Goal: Transaction & Acquisition: Purchase product/service

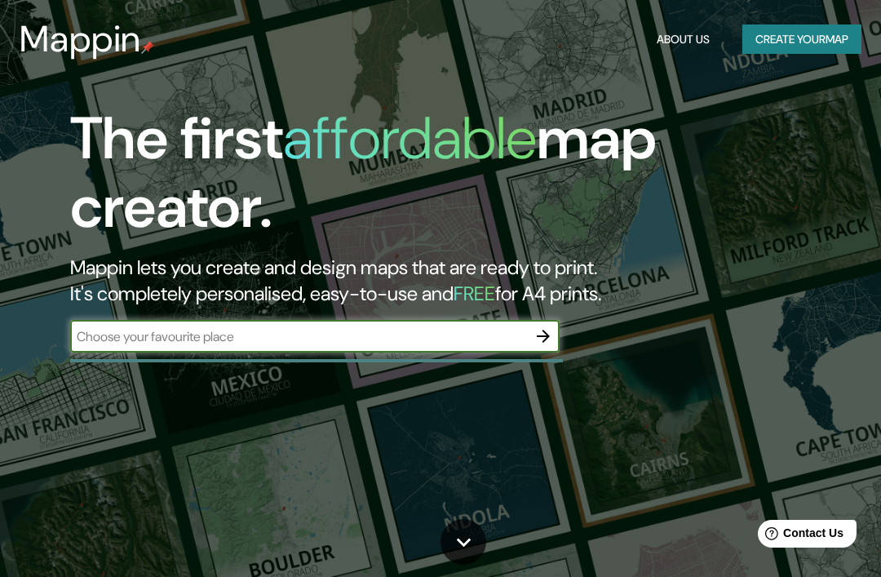
click at [297, 340] on input "text" at bounding box center [298, 336] width 457 height 19
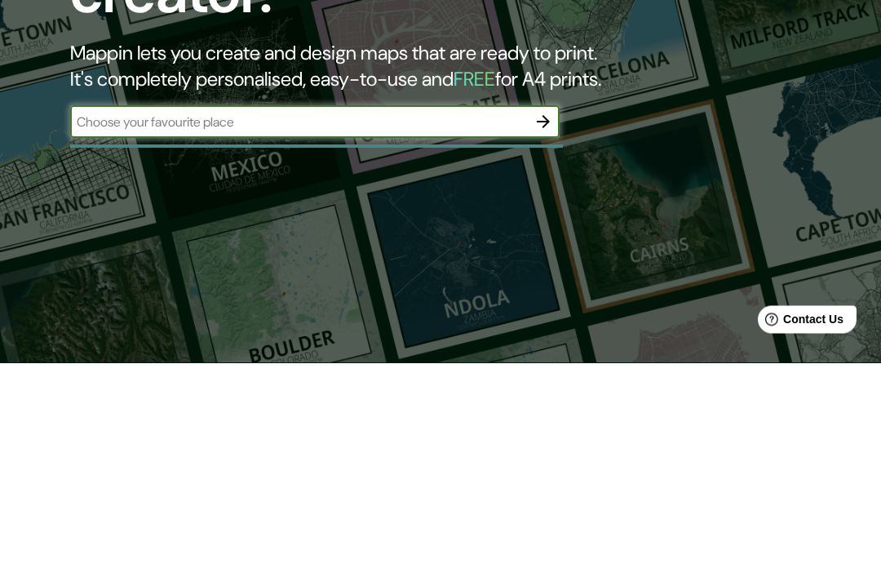
type input "l"
type input "casa gomis"
click at [546, 320] on button "button" at bounding box center [543, 336] width 33 height 33
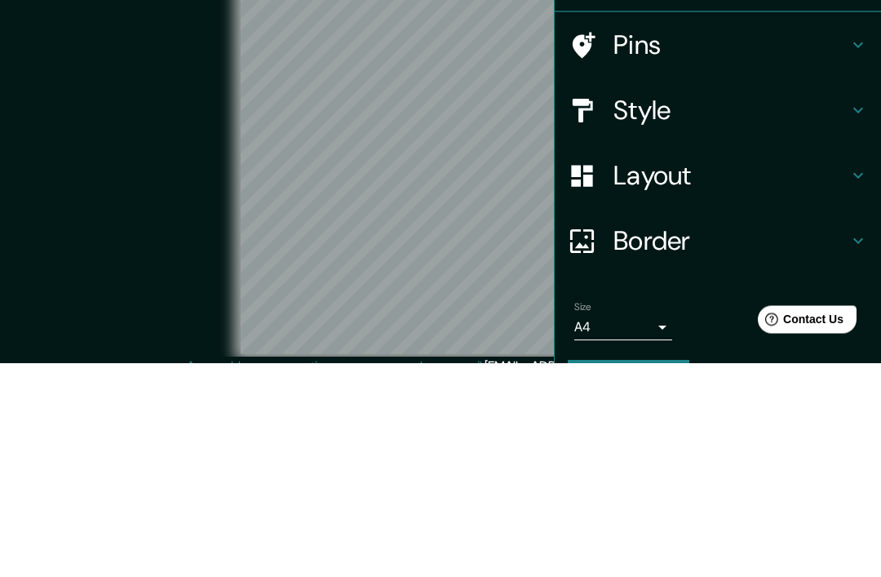
scroll to position [68, 0]
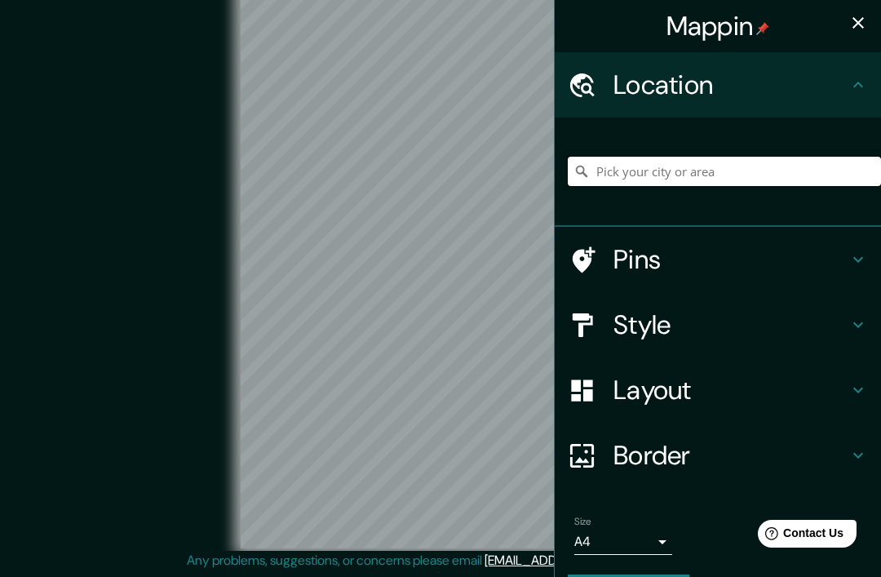
click at [724, 170] on input "Pick your city or area" at bounding box center [724, 171] width 313 height 29
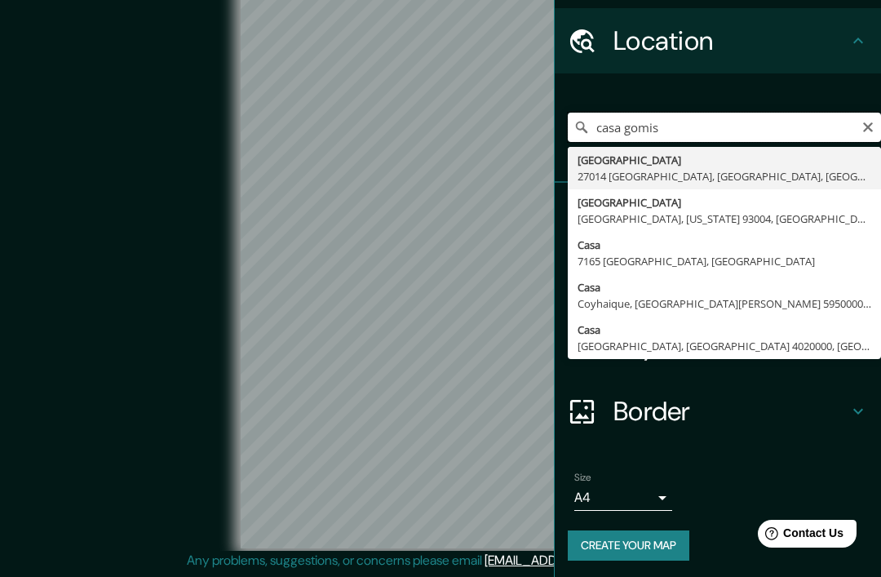
scroll to position [42, 0]
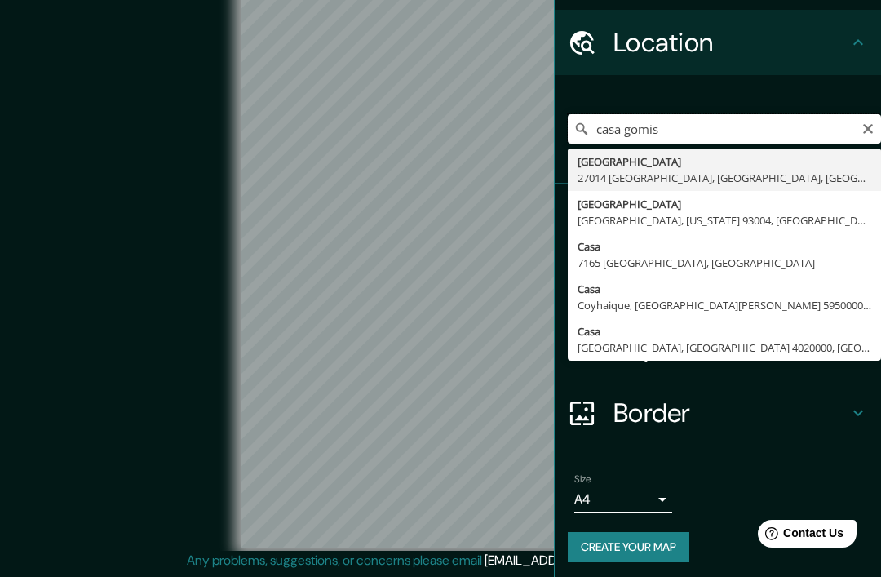
click at [776, 126] on input "casa gomis" at bounding box center [724, 128] width 313 height 29
type input "c"
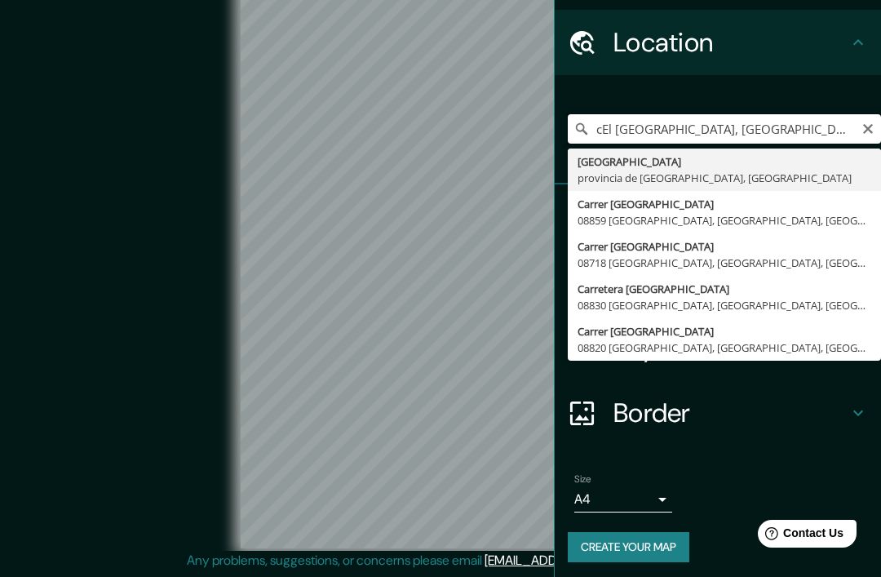
type input "[GEOGRAPHIC_DATA], [GEOGRAPHIC_DATA], [GEOGRAPHIC_DATA]"
click at [874, 129] on input "[GEOGRAPHIC_DATA], [GEOGRAPHIC_DATA], [GEOGRAPHIC_DATA]" at bounding box center [724, 128] width 313 height 29
click at [873, 122] on icon "Clear" at bounding box center [867, 128] width 13 height 13
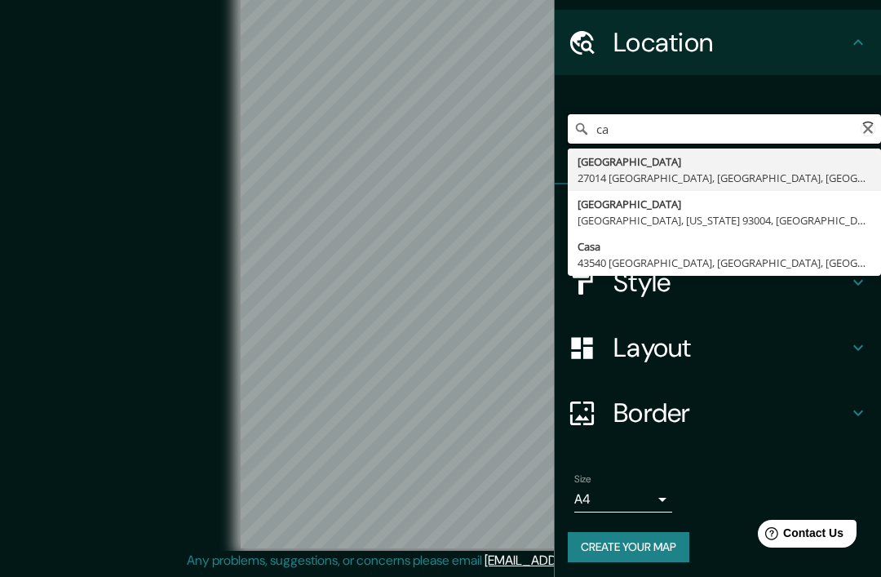
type input "c"
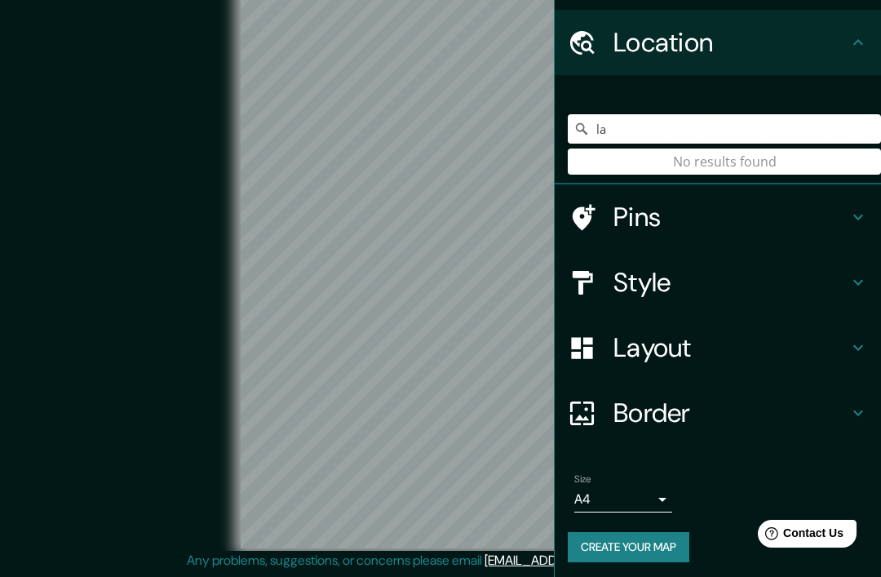
type input "l"
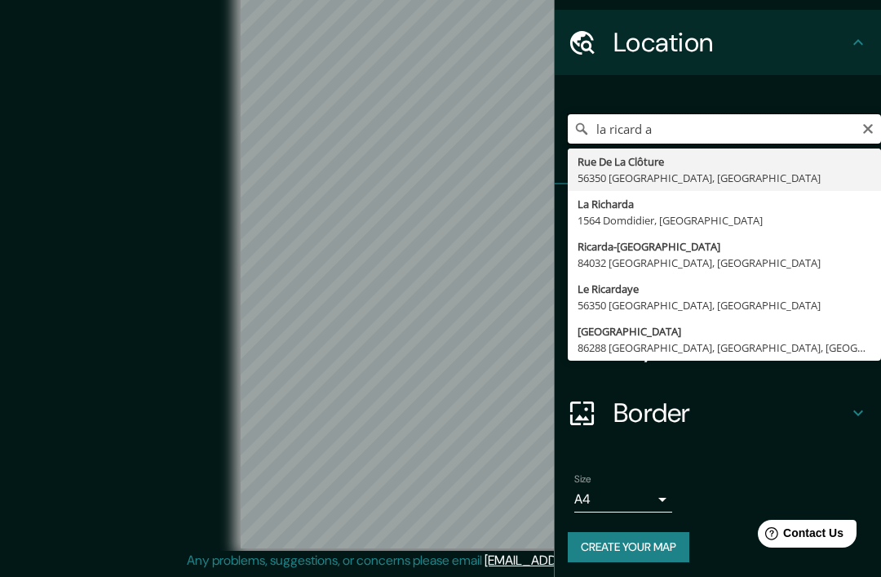
click at [763, 122] on input "la ricard a" at bounding box center [724, 128] width 313 height 29
click at [877, 125] on input "la ricarda" at bounding box center [724, 128] width 313 height 29
type input "la ricarda"
click at [852, 103] on div "la [PERSON_NAME][GEOGRAPHIC_DATA] 56350 [GEOGRAPHIC_DATA], [GEOGRAPHIC_DATA] La…" at bounding box center [724, 129] width 313 height 82
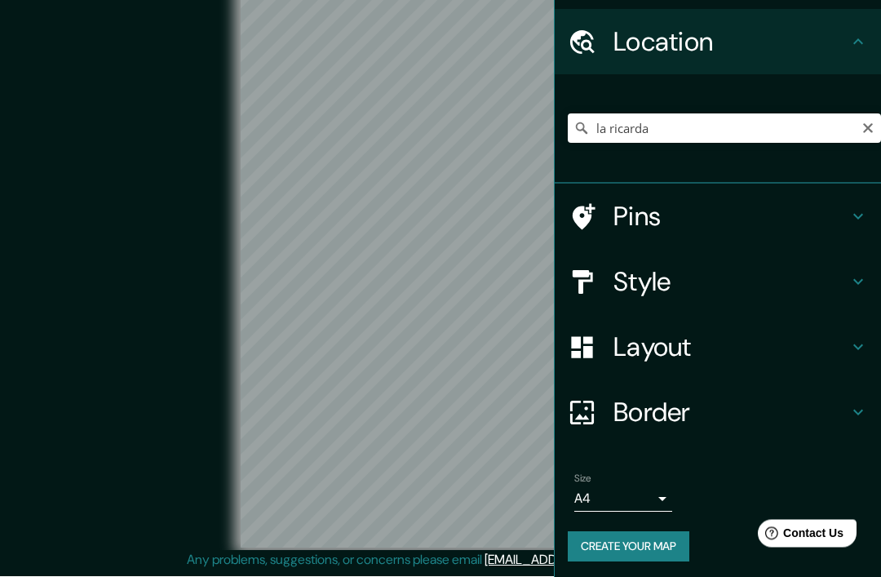
click at [852, 102] on div "la [PERSON_NAME][GEOGRAPHIC_DATA] 56350 [GEOGRAPHIC_DATA], [GEOGRAPHIC_DATA] La…" at bounding box center [724, 129] width 313 height 82
click at [817, 268] on h4 "Style" at bounding box center [730, 282] width 235 height 33
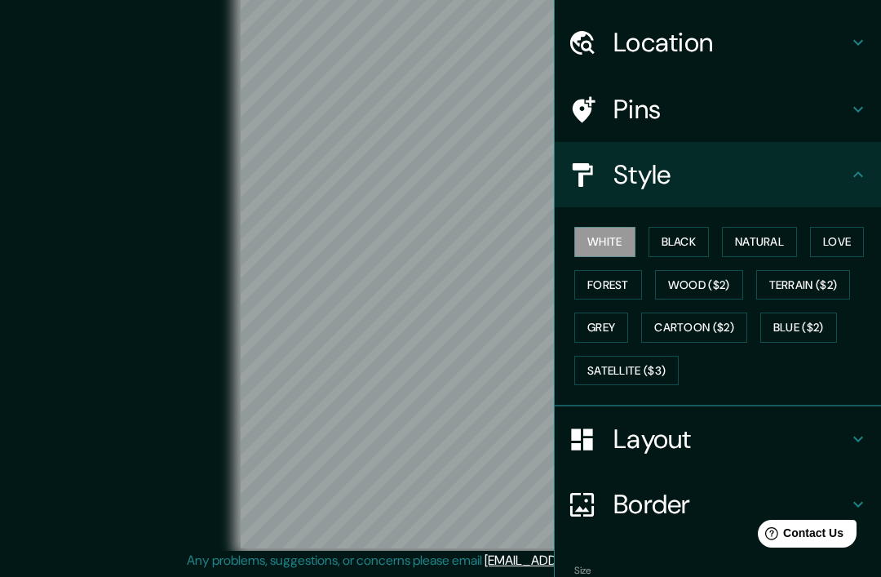
click at [780, 241] on button "Natural" at bounding box center [759, 242] width 75 height 30
click at [849, 245] on button "Love" at bounding box center [837, 242] width 54 height 30
click at [618, 285] on button "Forest" at bounding box center [608, 285] width 68 height 30
click at [733, 283] on button "Wood ($2)" at bounding box center [699, 285] width 88 height 30
click at [722, 281] on button "Wood ($2)" at bounding box center [699, 285] width 88 height 30
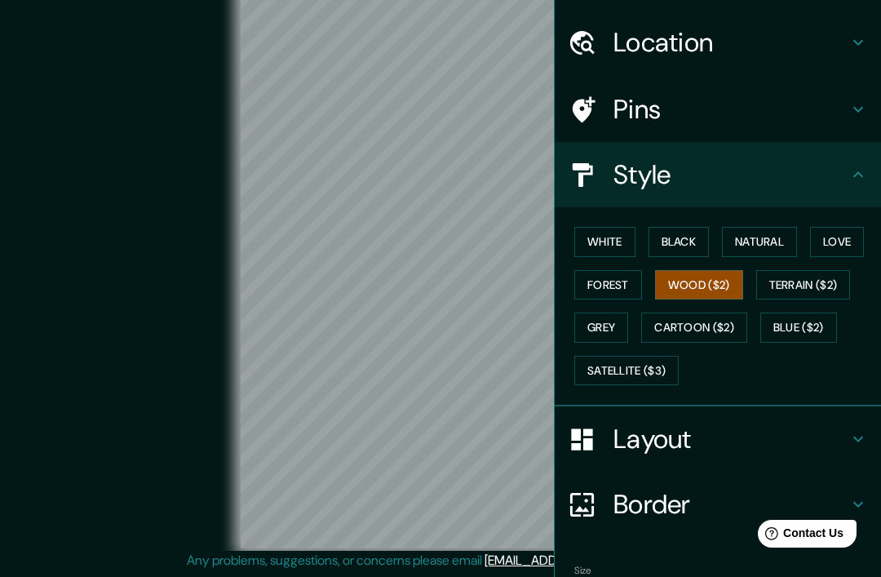
click at [722, 280] on button "Wood ($2)" at bounding box center [699, 285] width 88 height 30
click at [799, 273] on button "Terrain ($2)" at bounding box center [803, 285] width 95 height 30
click at [609, 316] on button "Grey" at bounding box center [601, 327] width 54 height 30
click at [708, 329] on button "Cartoon ($2)" at bounding box center [694, 327] width 106 height 30
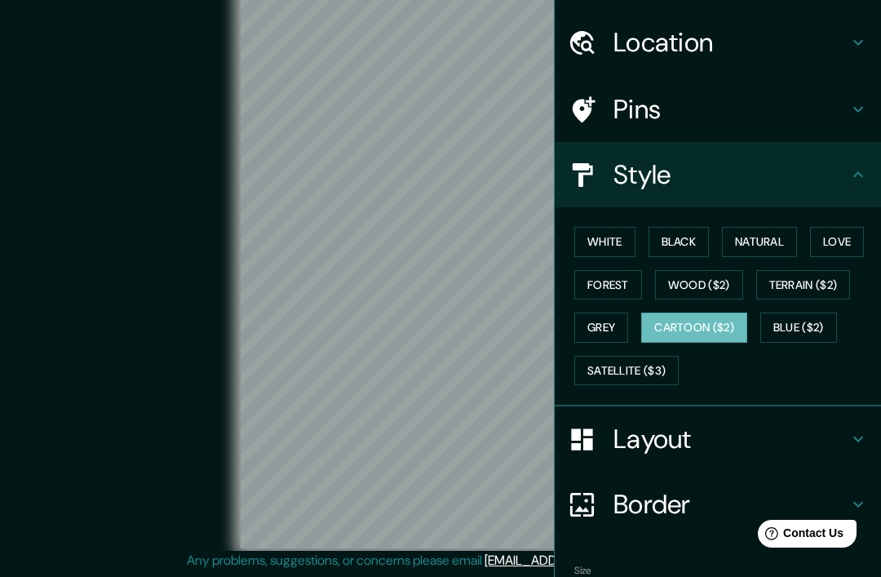
click at [806, 328] on button "Blue ($2)" at bounding box center [798, 327] width 77 height 30
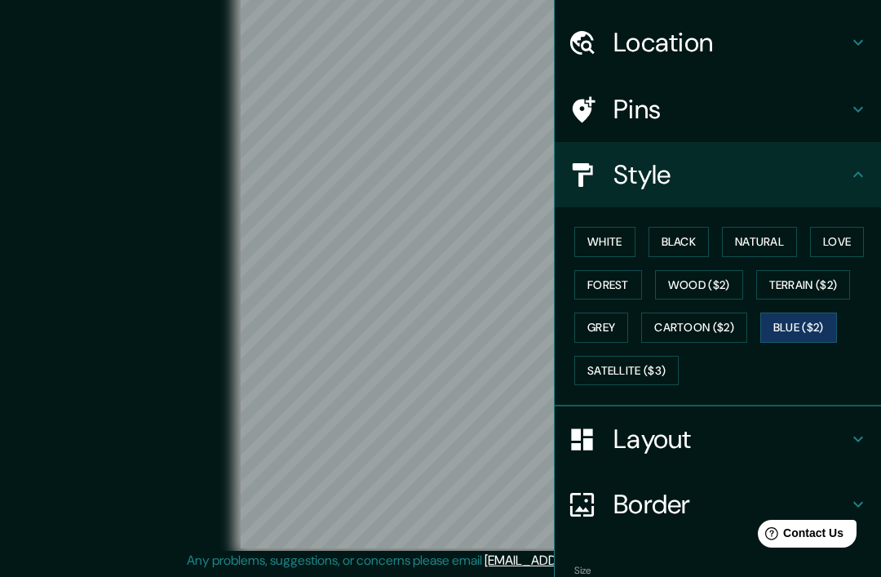
click at [638, 380] on button "Satellite ($3)" at bounding box center [626, 371] width 104 height 30
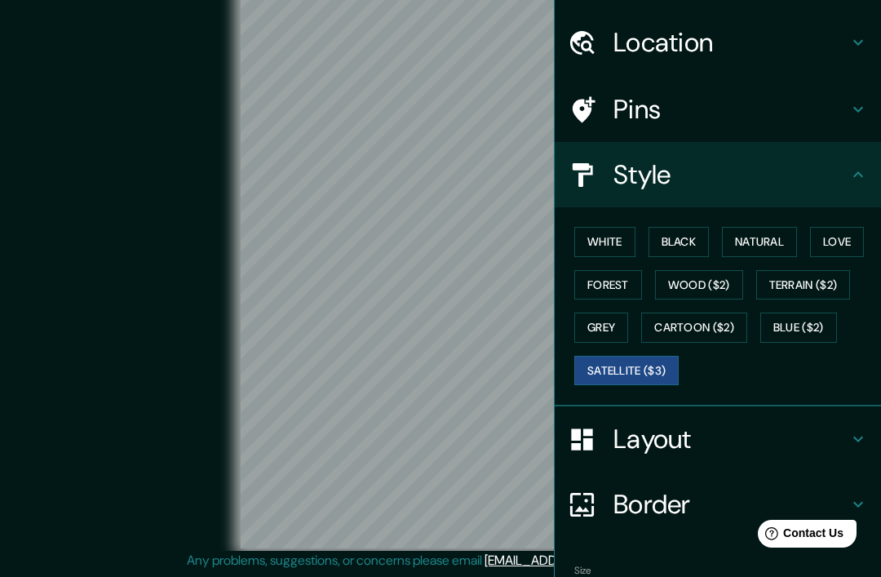
click at [612, 248] on button "White" at bounding box center [604, 242] width 61 height 30
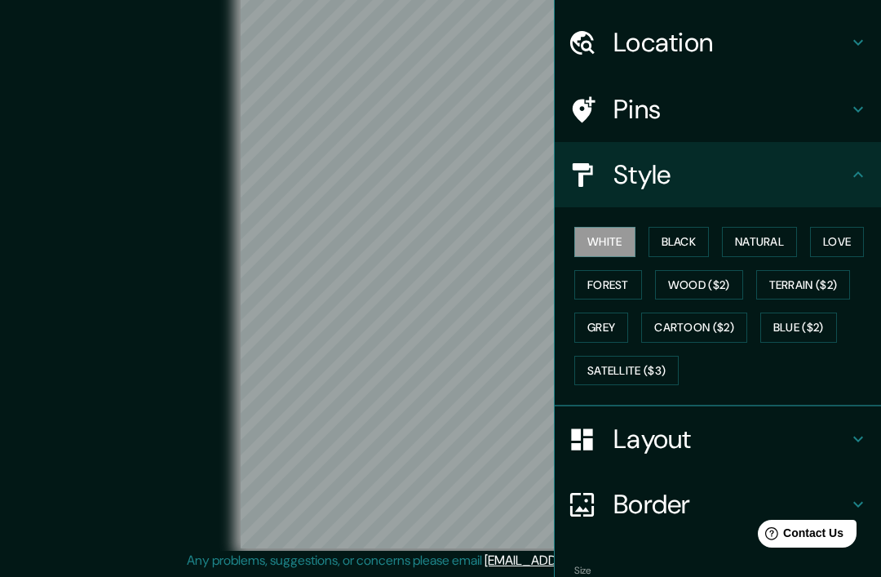
click at [679, 239] on button "Black" at bounding box center [678, 242] width 61 height 30
click at [756, 241] on button "Natural" at bounding box center [759, 242] width 75 height 30
click at [851, 245] on button "Love" at bounding box center [837, 242] width 54 height 30
click at [626, 270] on button "Forest" at bounding box center [608, 285] width 68 height 30
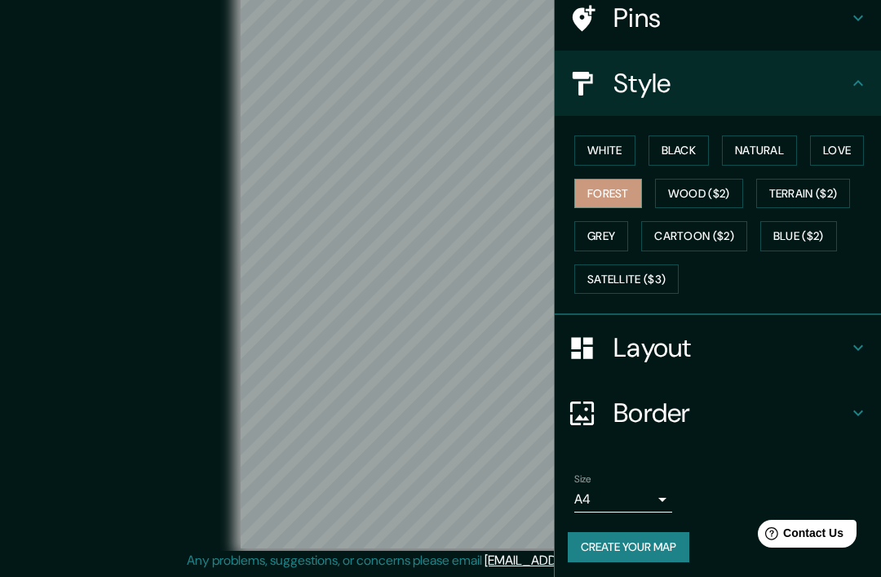
scroll to position [132, 0]
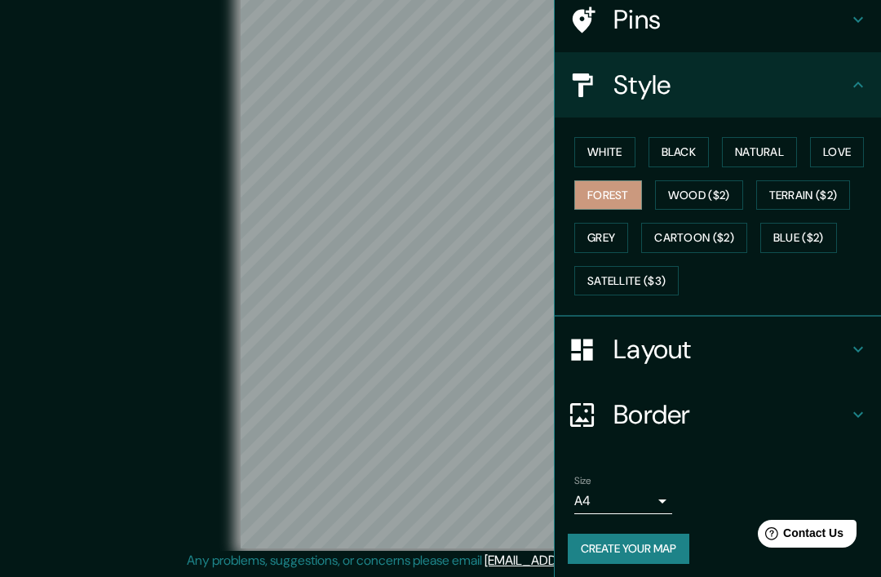
click at [829, 88] on h4 "Style" at bounding box center [730, 85] width 235 height 33
click at [861, 101] on div "Style" at bounding box center [718, 84] width 326 height 65
click at [770, 340] on h4 "Layout" at bounding box center [730, 349] width 235 height 33
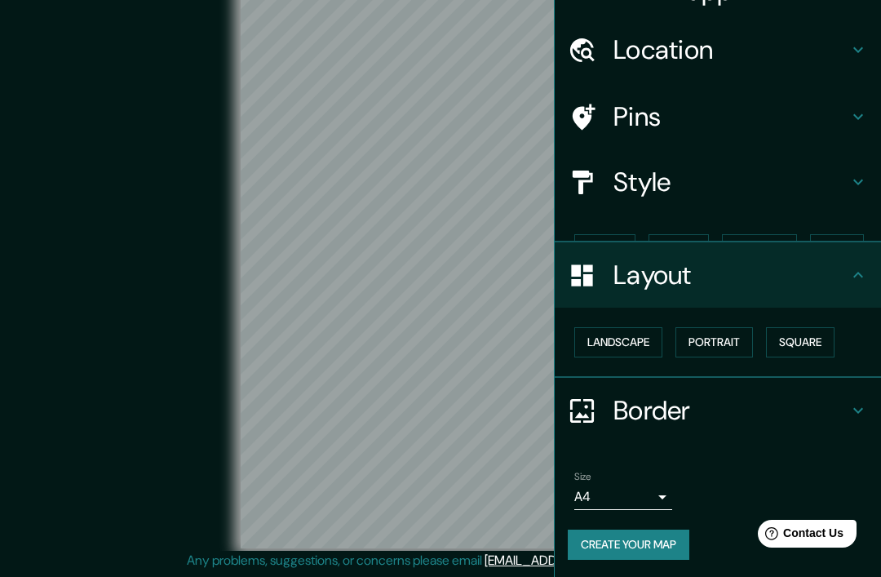
scroll to position [5, 0]
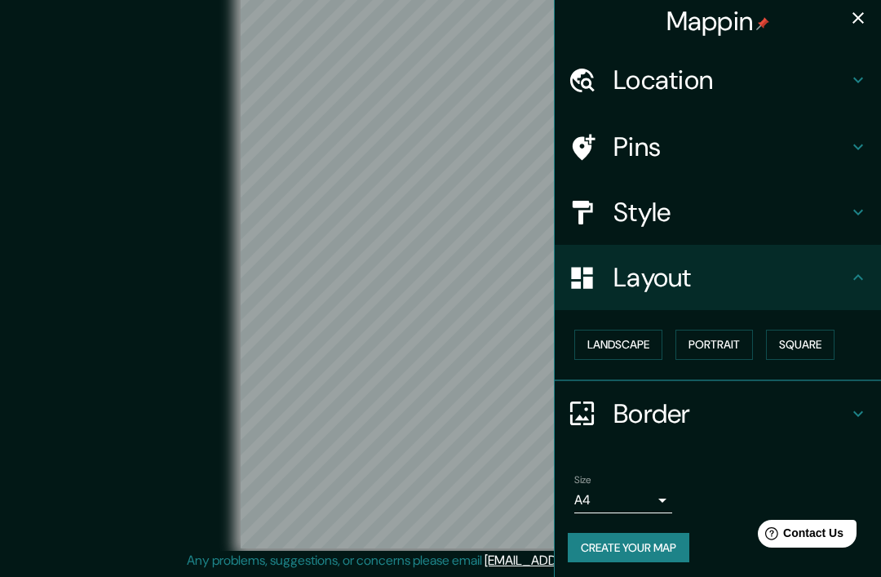
click at [624, 323] on div "Landscape [GEOGRAPHIC_DATA]" at bounding box center [724, 344] width 313 height 43
click at [634, 334] on button "Landscape" at bounding box center [618, 345] width 88 height 30
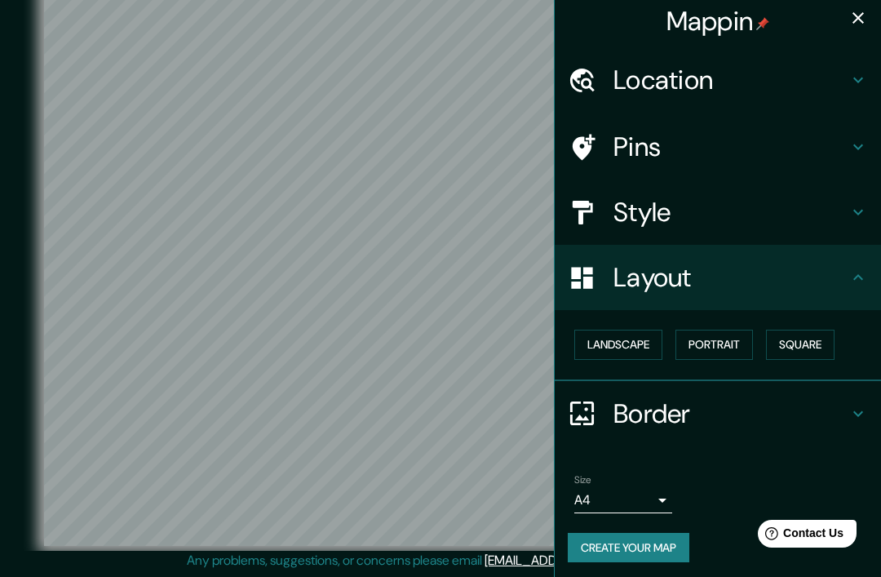
click at [642, 330] on button "Landscape" at bounding box center [618, 345] width 88 height 30
click at [817, 343] on button "Square" at bounding box center [800, 345] width 69 height 30
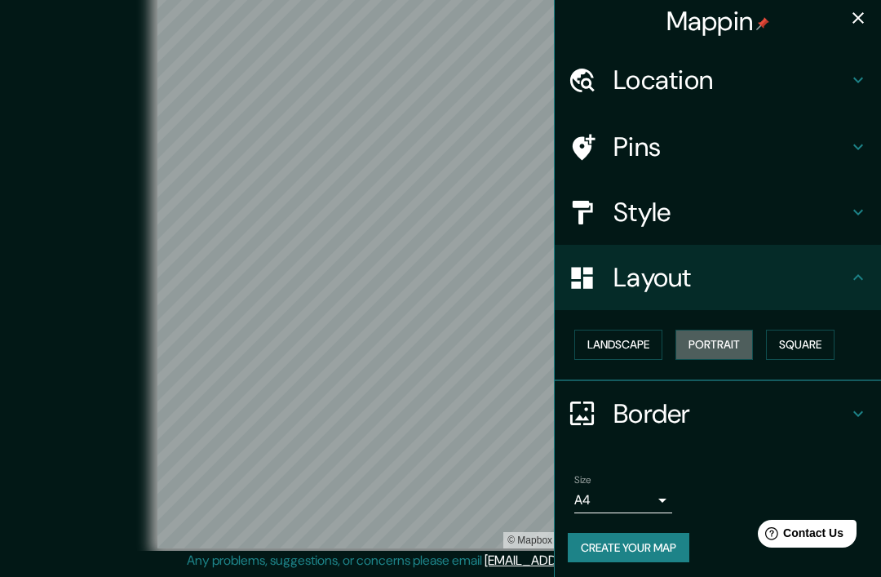
click at [785, 350] on button "Square" at bounding box center [800, 345] width 69 height 30
click at [801, 333] on button "Square" at bounding box center [800, 345] width 69 height 30
click at [627, 354] on button "Landscape" at bounding box center [618, 345] width 88 height 30
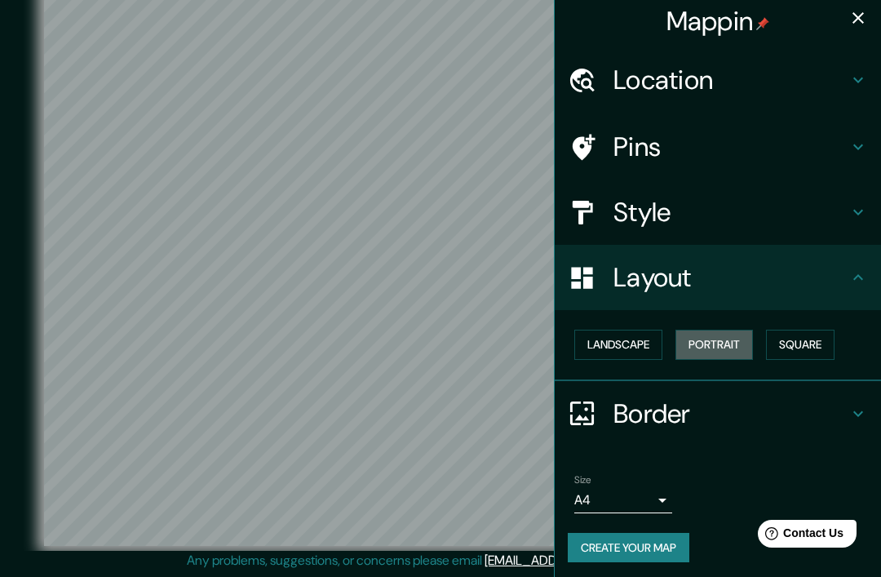
click at [627, 354] on button "Landscape" at bounding box center [618, 345] width 88 height 30
click at [859, 389] on div "Border" at bounding box center [718, 413] width 326 height 65
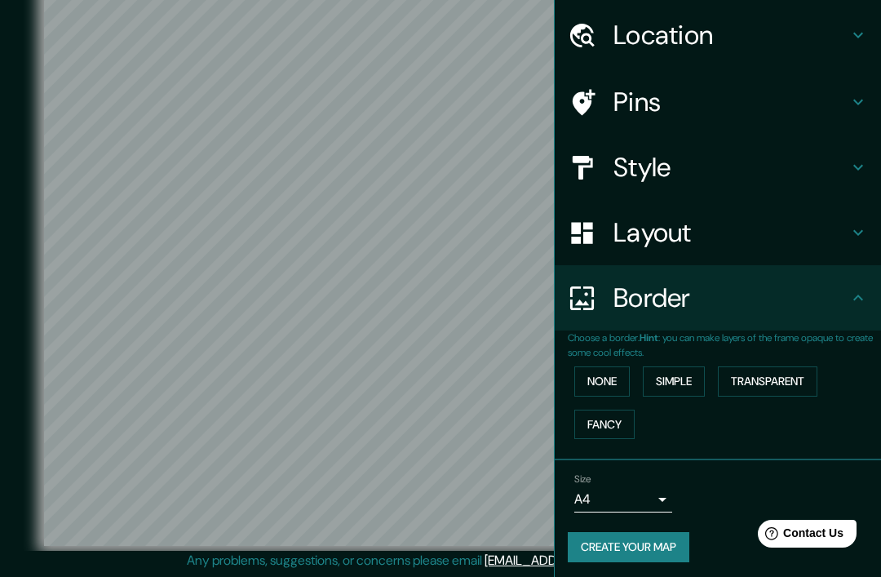
scroll to position [49, 0]
click at [690, 388] on button "Simple" at bounding box center [674, 382] width 62 height 30
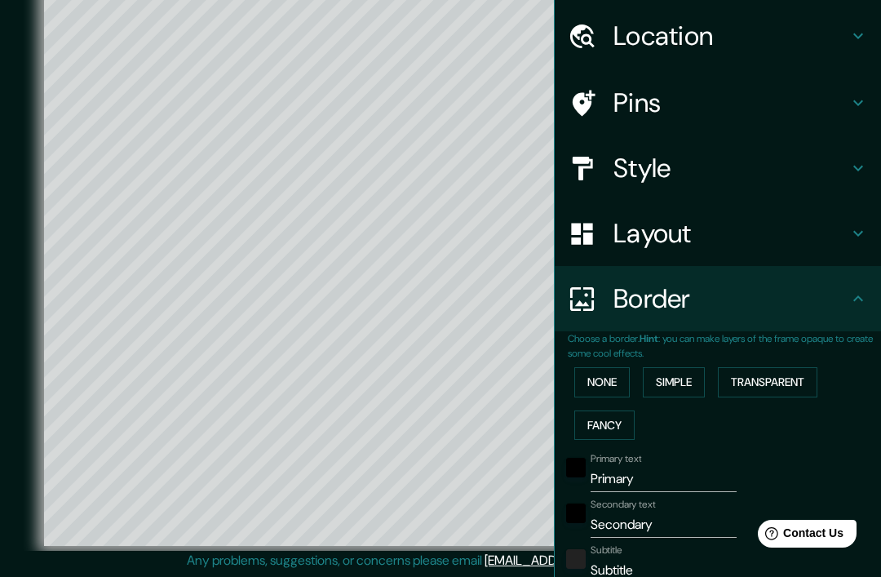
click at [609, 367] on button "None" at bounding box center [601, 382] width 55 height 30
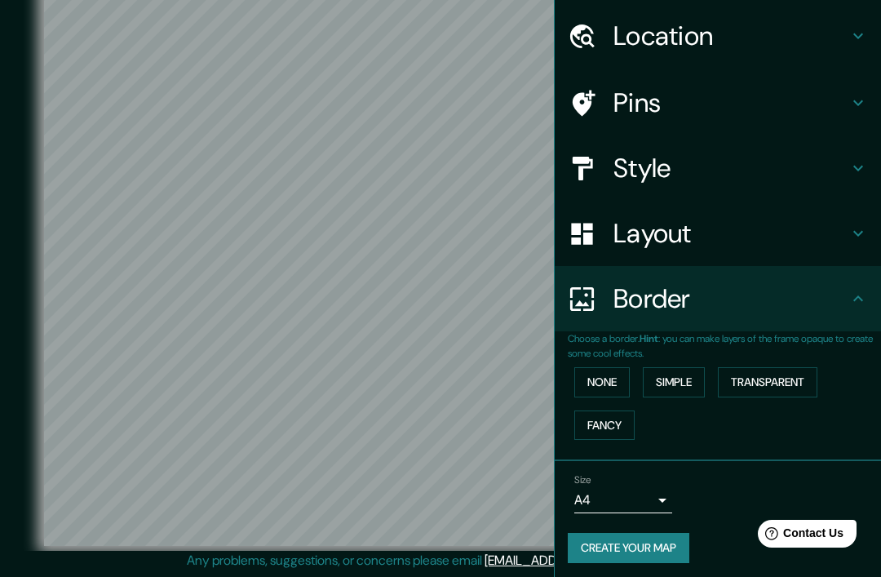
click at [788, 374] on button "Transparent" at bounding box center [768, 382] width 100 height 30
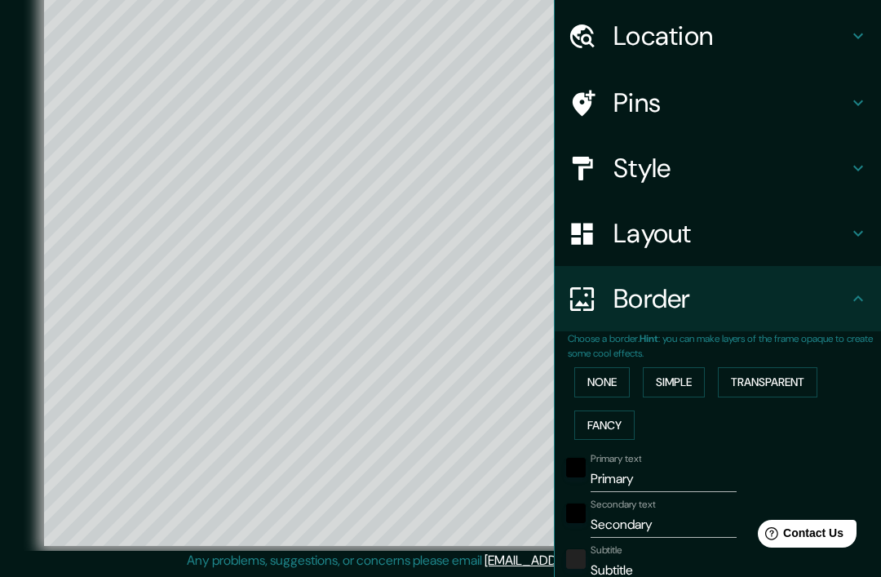
click at [624, 430] on button "Fancy" at bounding box center [604, 425] width 60 height 30
click at [617, 370] on button "None" at bounding box center [601, 382] width 55 height 30
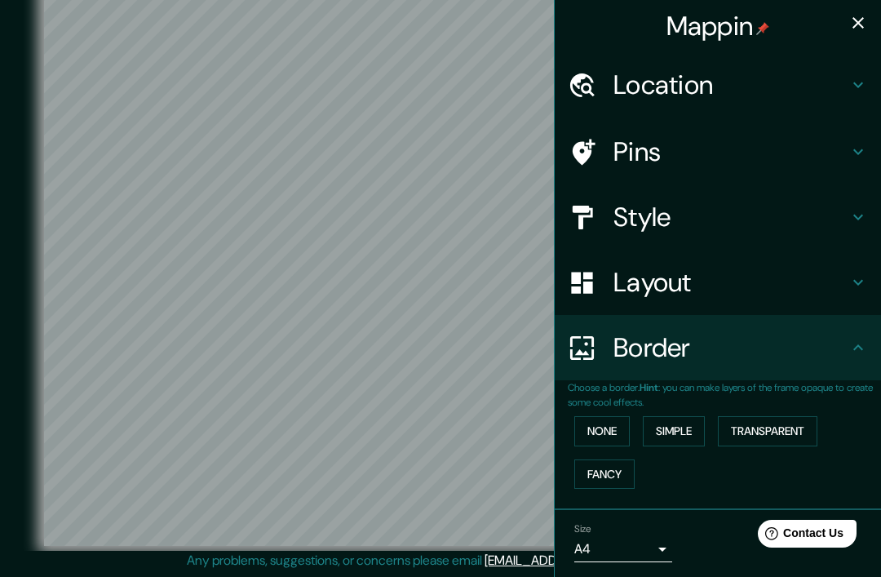
scroll to position [0, 0]
click at [774, 221] on h4 "Style" at bounding box center [730, 217] width 235 height 33
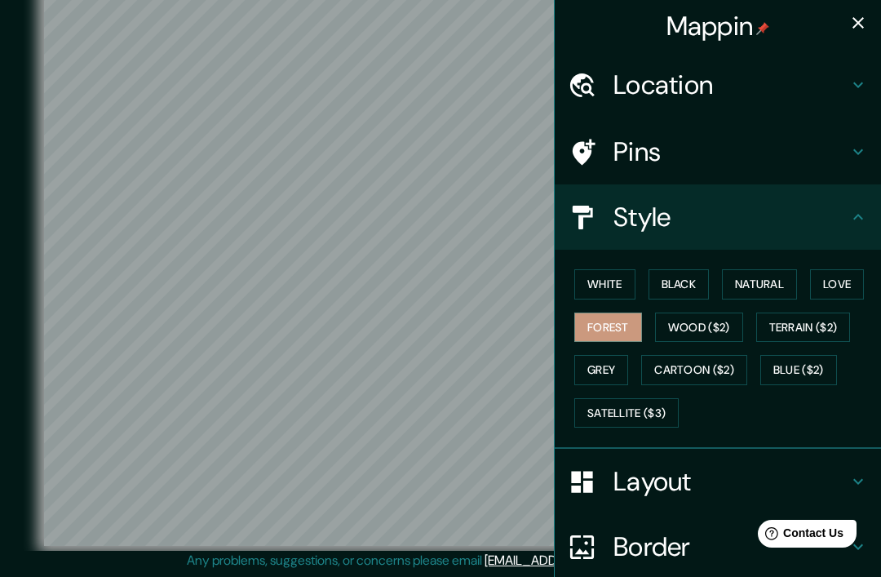
click at [632, 286] on button "White" at bounding box center [604, 284] width 61 height 30
click at [626, 312] on button "Forest" at bounding box center [608, 327] width 68 height 30
click at [662, 398] on button "Satellite ($3)" at bounding box center [626, 413] width 104 height 30
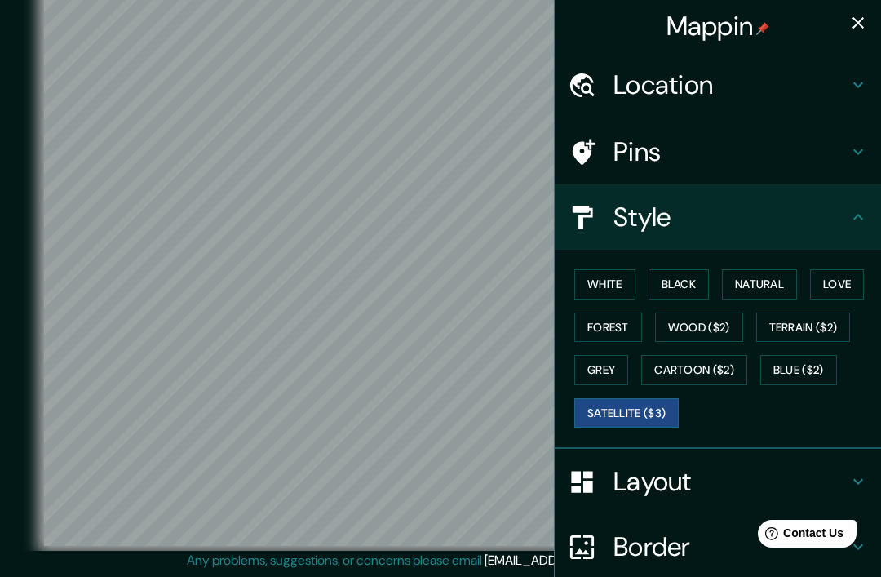
click at [816, 338] on button "Terrain ($2)" at bounding box center [803, 327] width 95 height 30
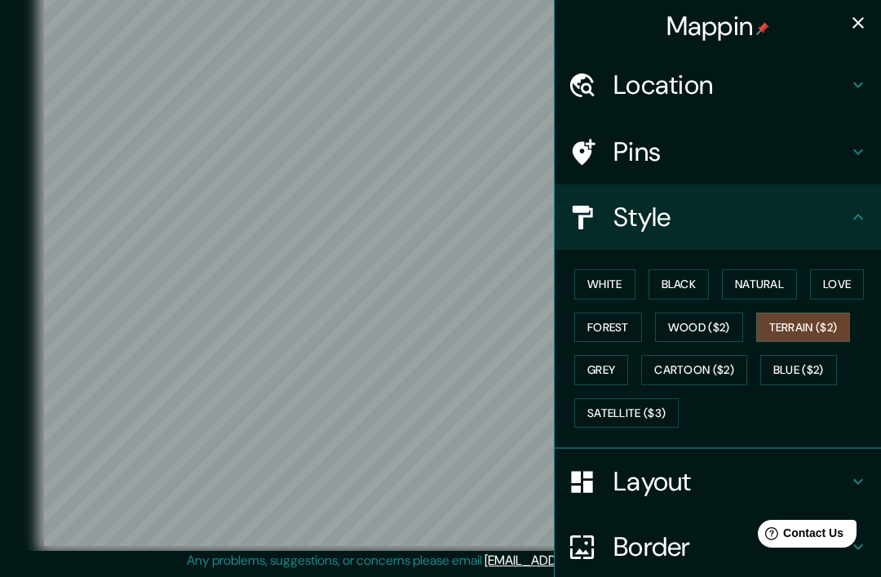
click at [821, 362] on button "Blue ($2)" at bounding box center [798, 370] width 77 height 30
click at [733, 374] on button "Cartoon ($2)" at bounding box center [694, 370] width 106 height 30
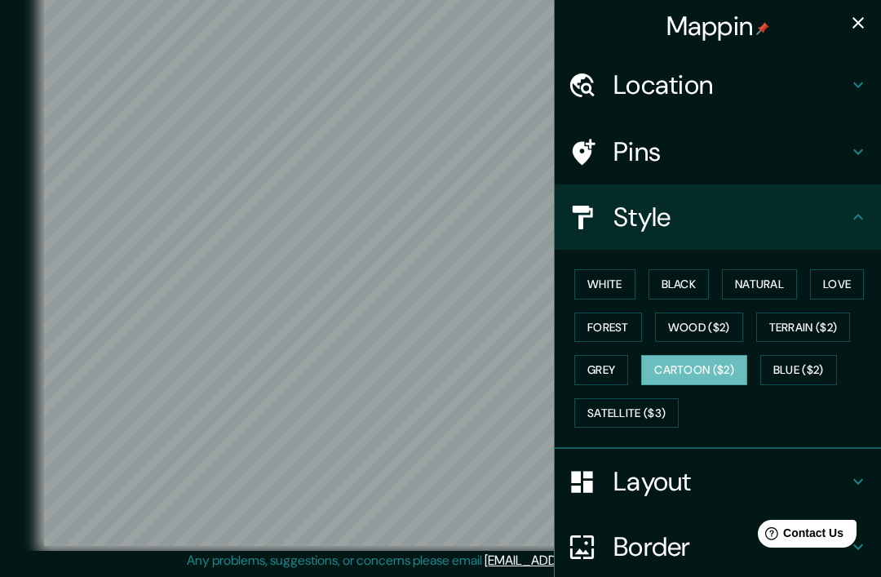
click at [639, 359] on div "White Black Natural Love Forest Wood ($2) Terrain ($2) Grey Cartoon ($2) Blue (…" at bounding box center [724, 348] width 313 height 171
click at [614, 366] on button "Grey" at bounding box center [601, 370] width 54 height 30
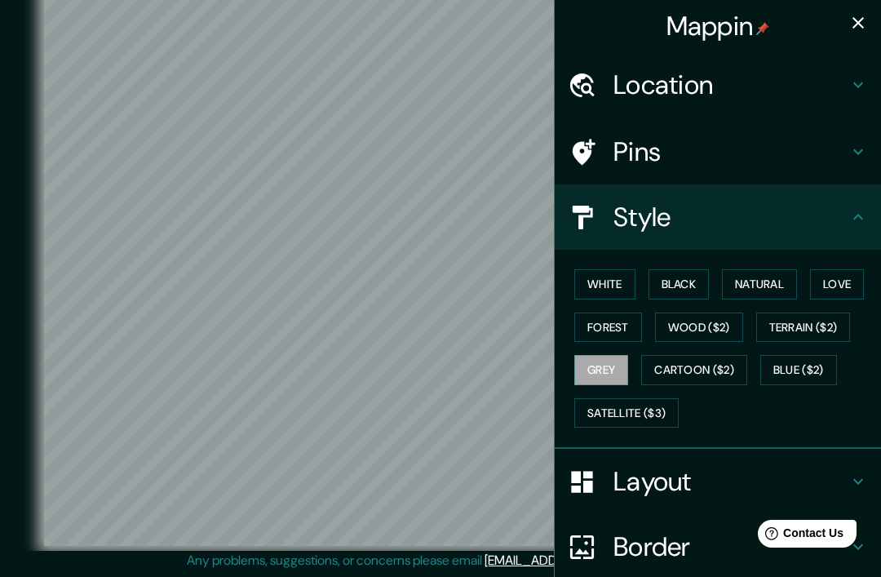
click at [839, 320] on button "Terrain ($2)" at bounding box center [803, 327] width 95 height 30
click at [717, 321] on button "Wood ($2)" at bounding box center [699, 327] width 88 height 30
click at [595, 325] on button "Forest" at bounding box center [608, 327] width 68 height 30
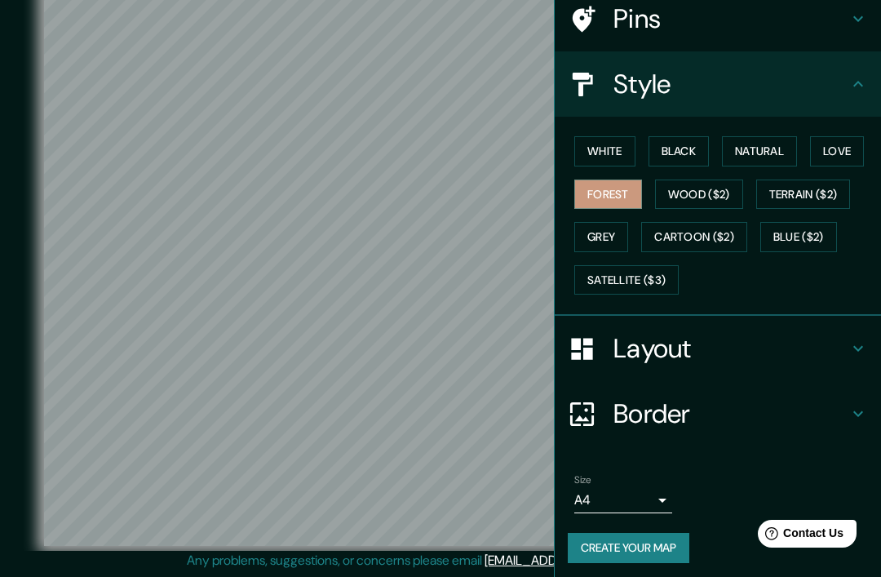
scroll to position [132, 0]
click at [656, 547] on button "Create your map" at bounding box center [629, 548] width 122 height 30
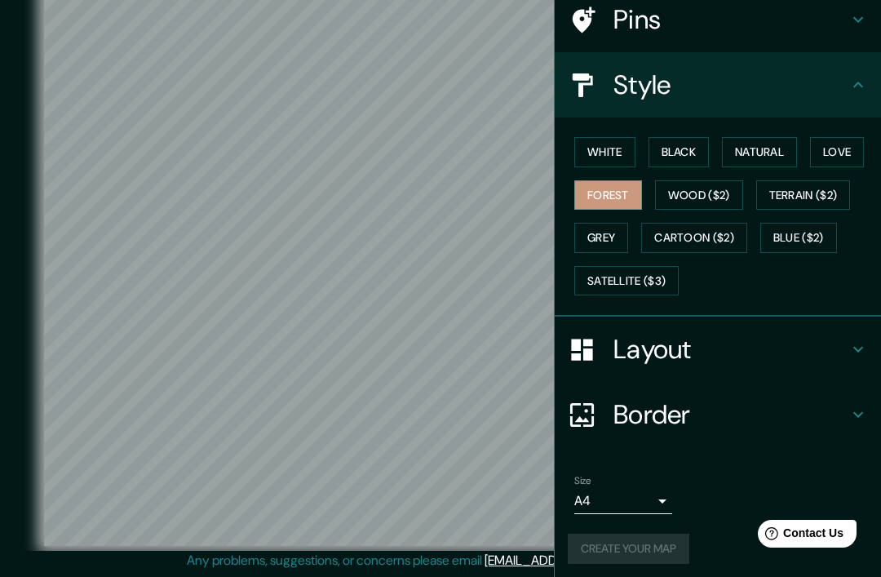
click at [679, 418] on h4 "Border" at bounding box center [730, 414] width 235 height 33
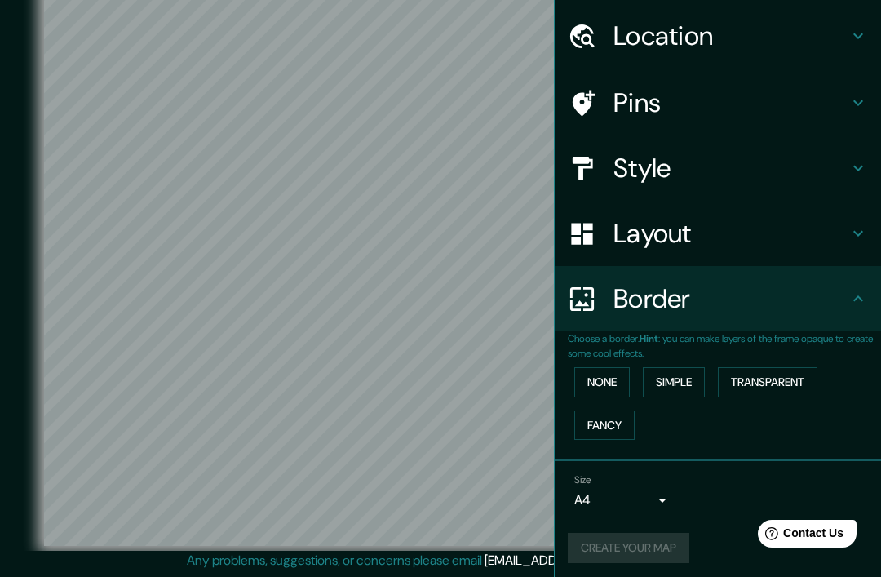
click at [731, 242] on h4 "Layout" at bounding box center [730, 233] width 235 height 33
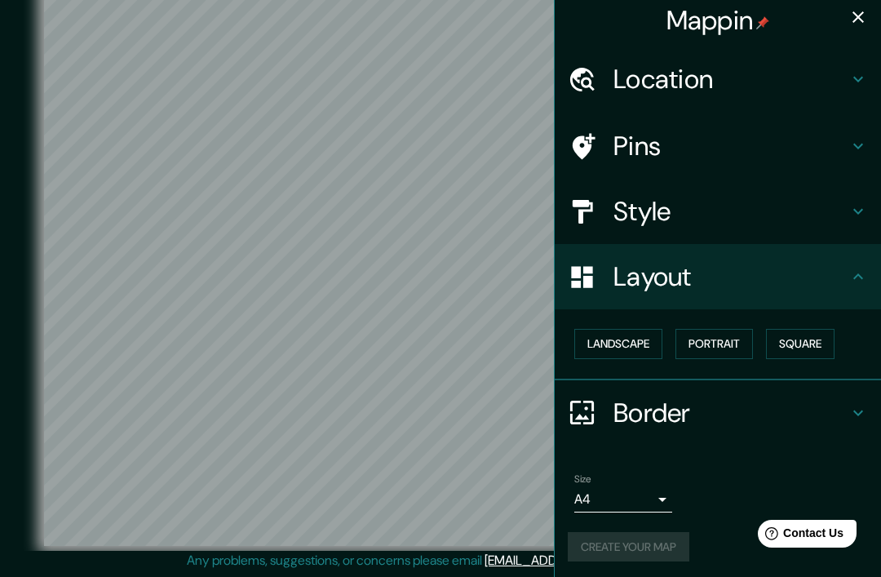
scroll to position [5, 0]
click at [630, 339] on button "Landscape" at bounding box center [618, 345] width 88 height 30
click at [719, 339] on button "Portrait" at bounding box center [713, 345] width 77 height 30
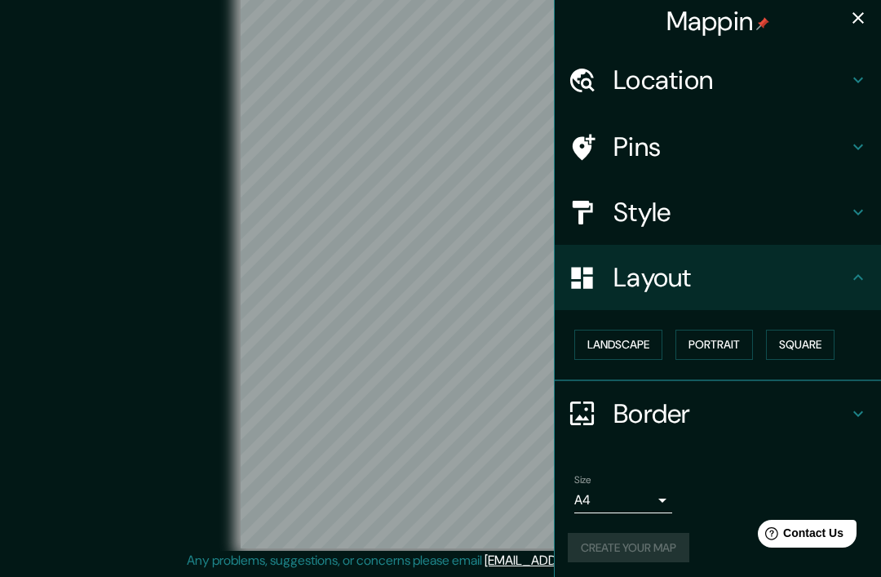
click at [803, 343] on button "Square" at bounding box center [800, 345] width 69 height 30
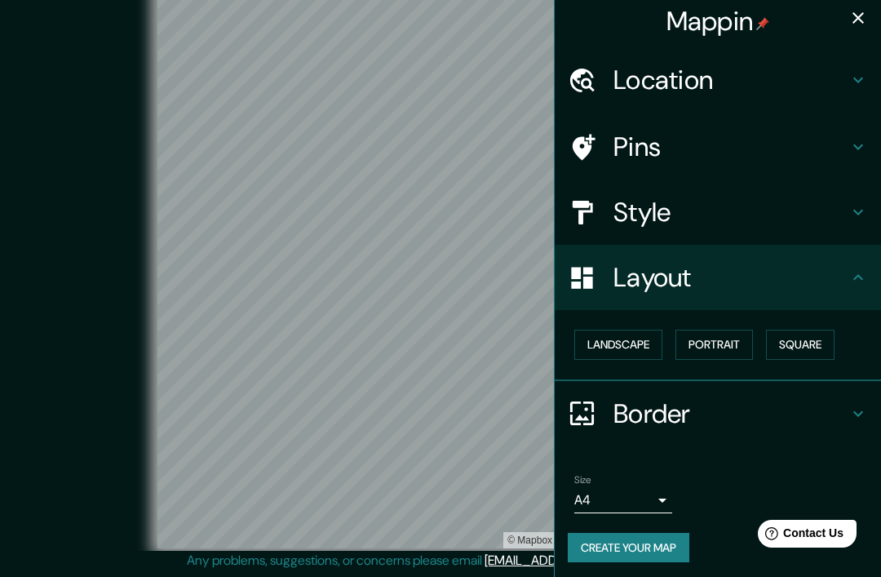
click at [654, 543] on button "Create your map" at bounding box center [629, 548] width 122 height 30
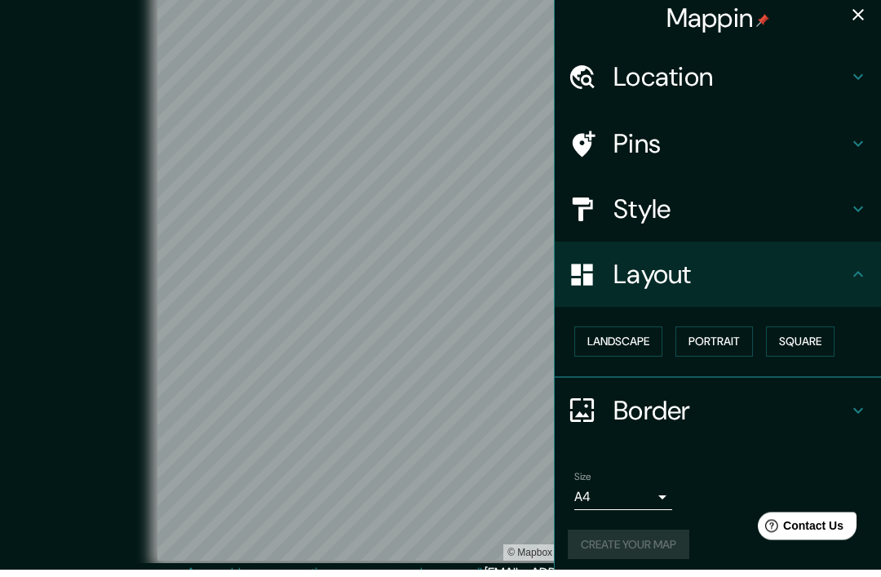
scroll to position [2, 0]
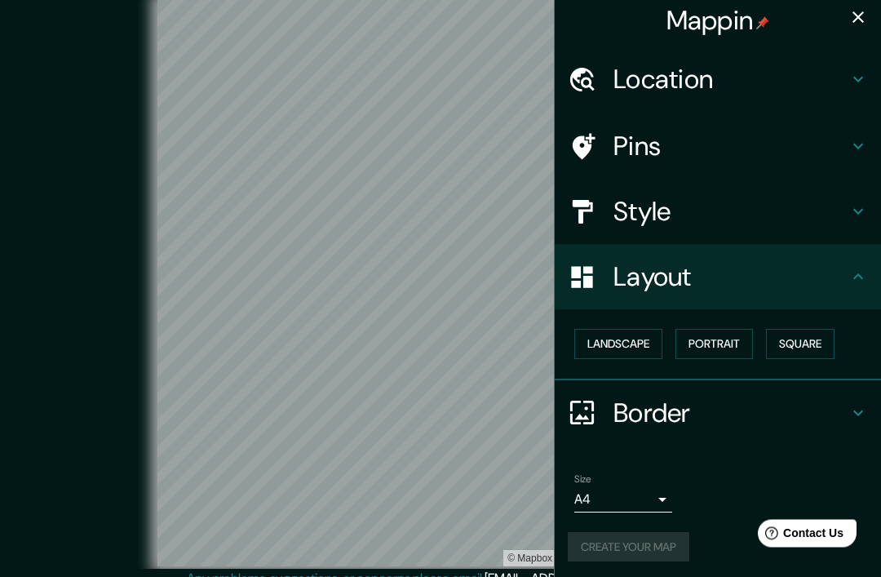
click at [671, 486] on body "Mappin Location [GEOGRAPHIC_DATA][PERSON_NAME][GEOGRAPHIC_DATA] [GEOGRAPHIC_DAT…" at bounding box center [440, 286] width 881 height 577
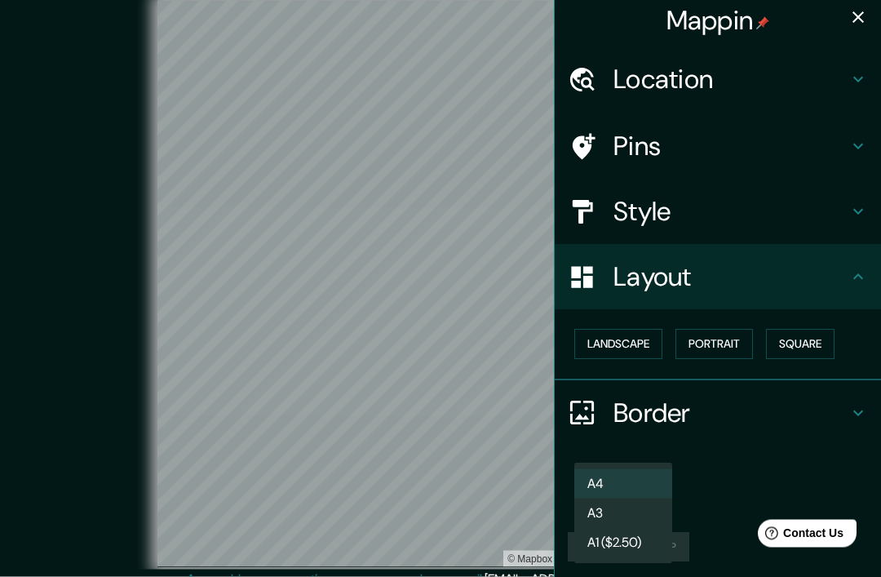
scroll to position [2, 0]
click at [704, 472] on div at bounding box center [440, 288] width 881 height 577
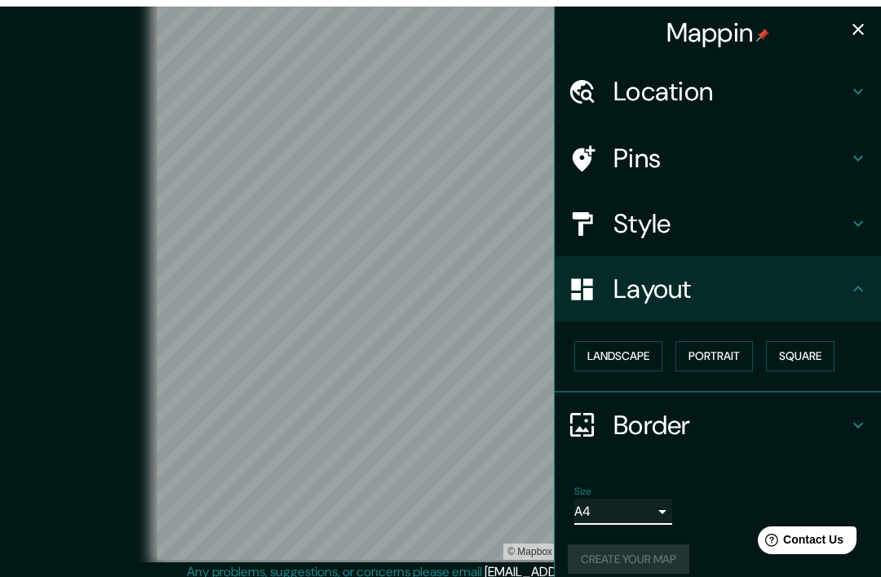
scroll to position [0, 0]
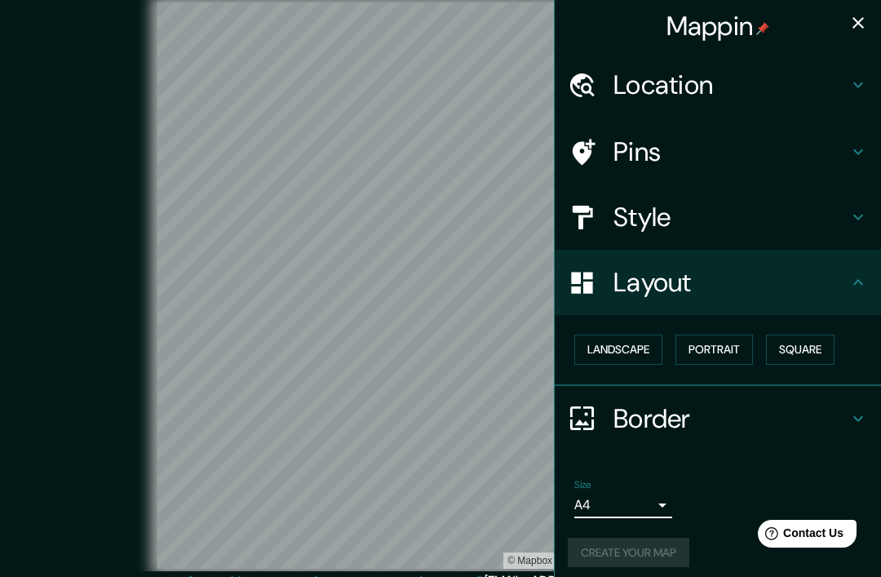
click at [657, 544] on div "Create your map" at bounding box center [718, 553] width 300 height 30
click at [823, 100] on div "Location" at bounding box center [718, 84] width 326 height 65
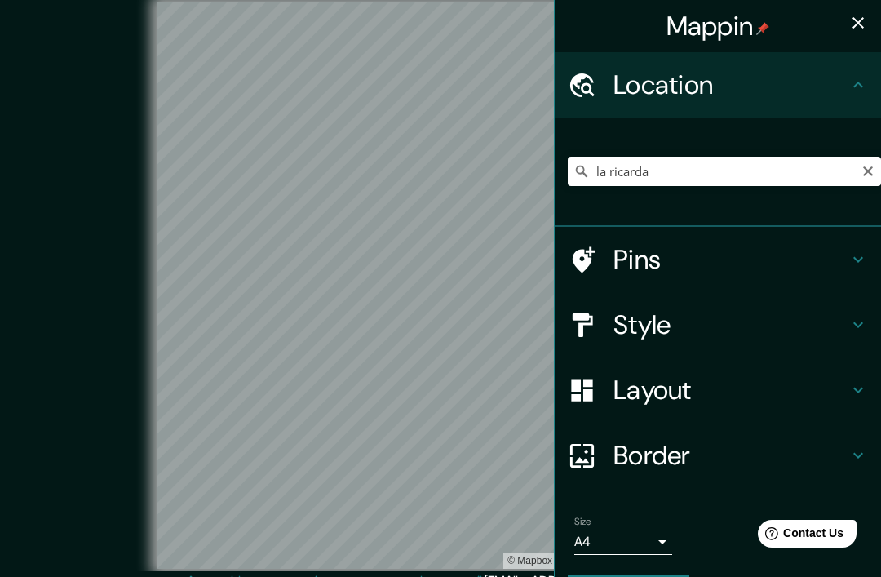
click at [841, 88] on h4 "Location" at bounding box center [730, 85] width 235 height 33
click at [777, 249] on h4 "Pins" at bounding box center [730, 259] width 235 height 33
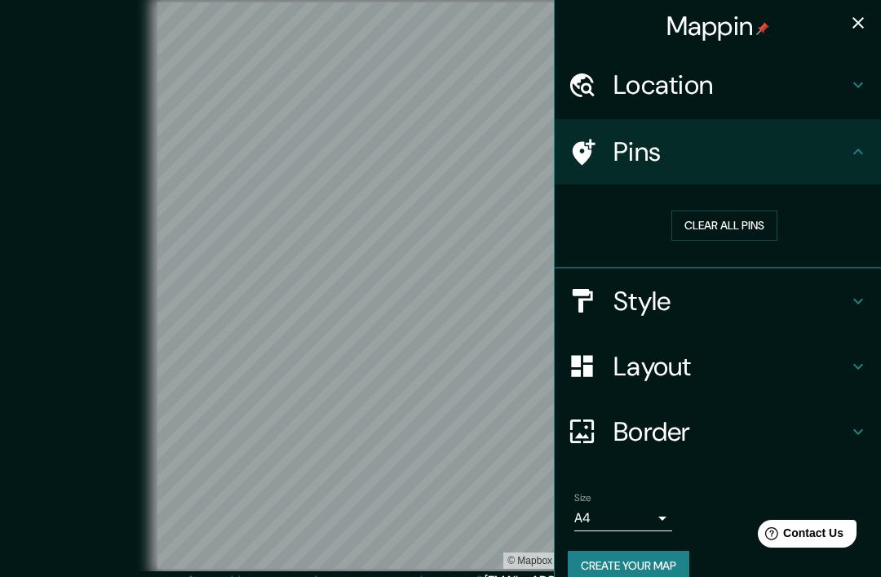
click at [754, 226] on button "Clear all pins" at bounding box center [724, 225] width 106 height 30
click at [747, 216] on button "Clear all pins" at bounding box center [724, 225] width 106 height 30
click at [739, 234] on button "Clear all pins" at bounding box center [724, 225] width 106 height 30
click at [867, 158] on icon at bounding box center [858, 152] width 20 height 20
click at [754, 232] on button "Clear all pins" at bounding box center [724, 225] width 106 height 30
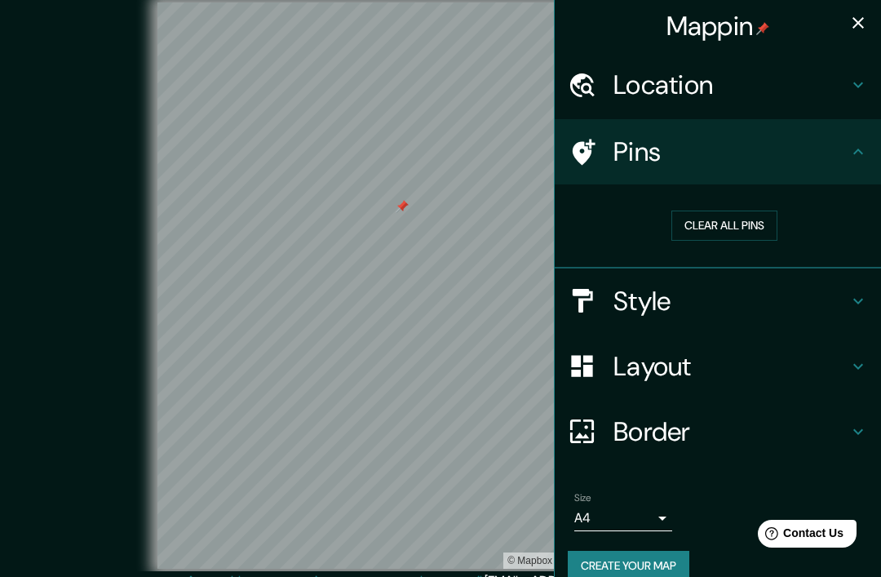
click at [759, 228] on button "Clear all pins" at bounding box center [724, 225] width 106 height 30
click at [859, 27] on icon "button" at bounding box center [858, 23] width 20 height 20
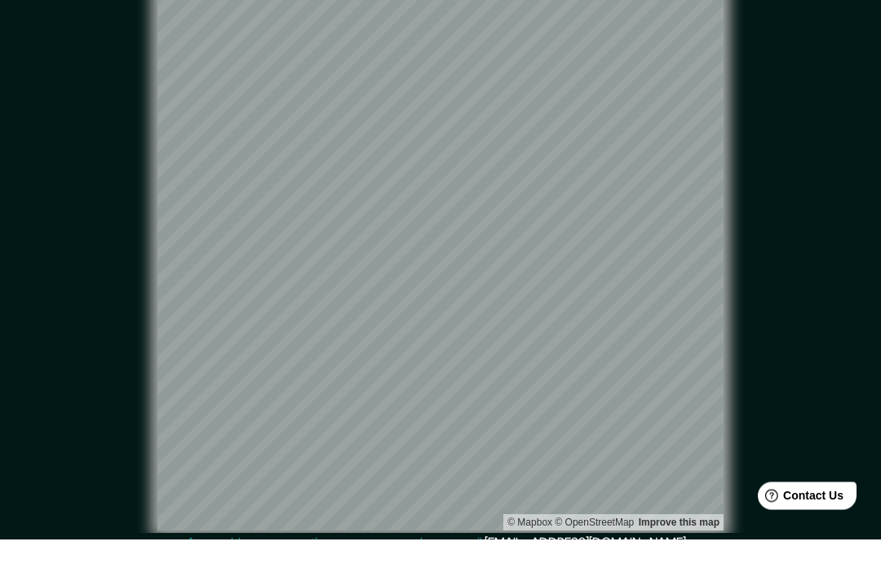
scroll to position [41, 0]
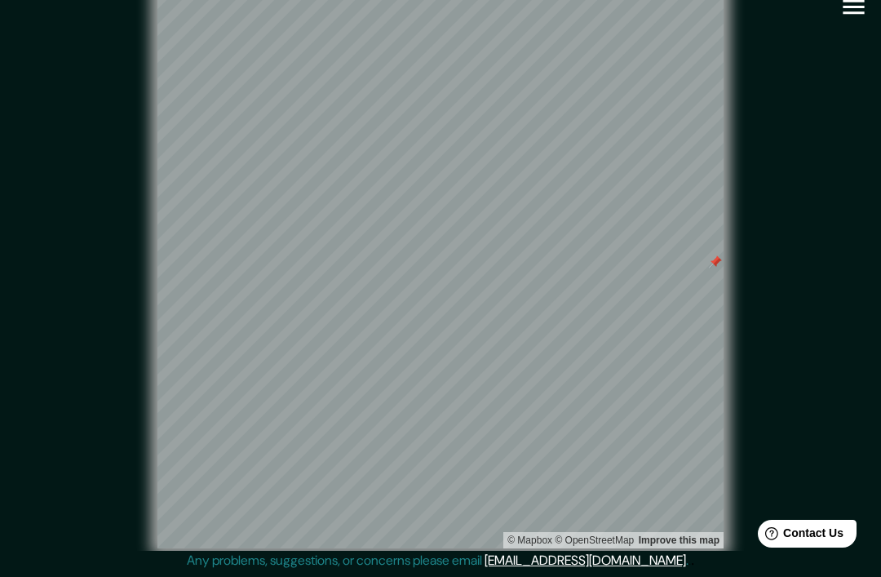
click at [796, 143] on div "© Mapbox © OpenStreetMap Improve this map" at bounding box center [440, 265] width 793 height 519
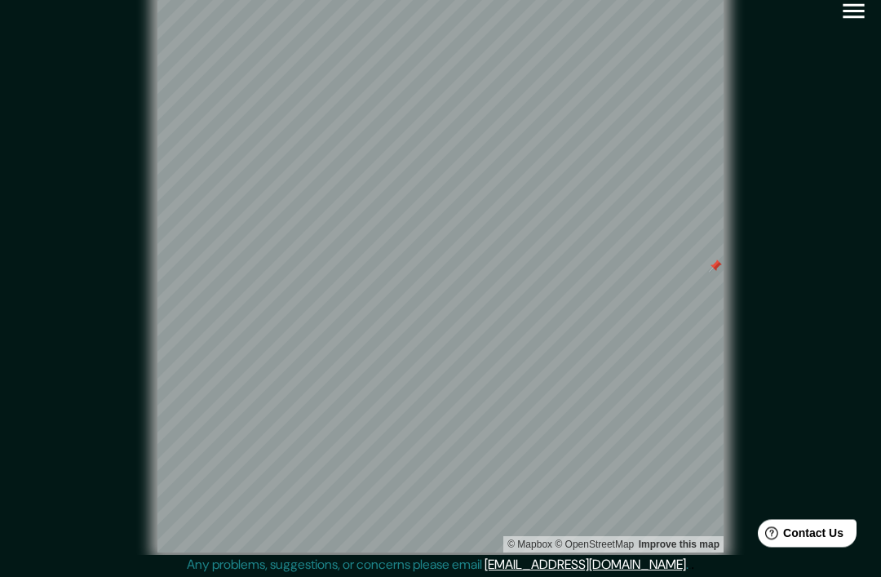
scroll to position [0, 0]
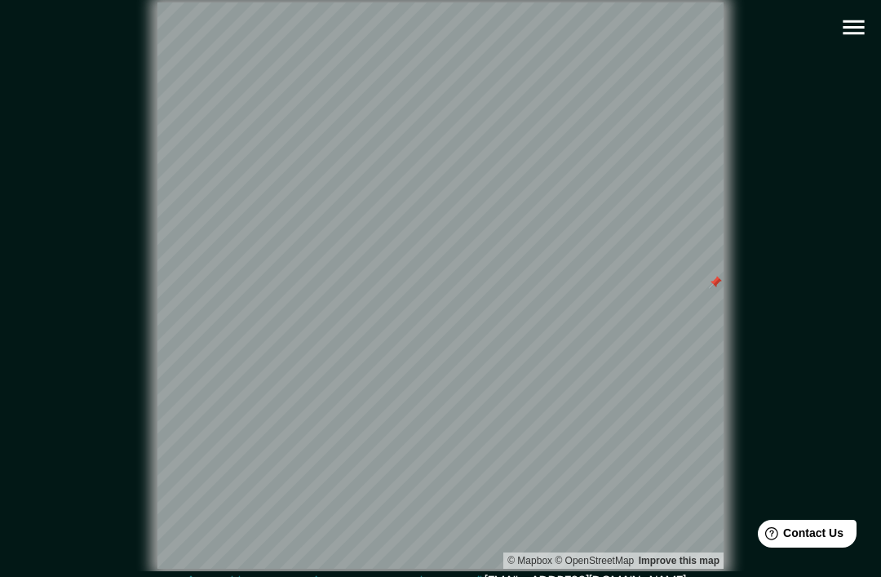
click at [861, 29] on icon "button" at bounding box center [853, 27] width 29 height 29
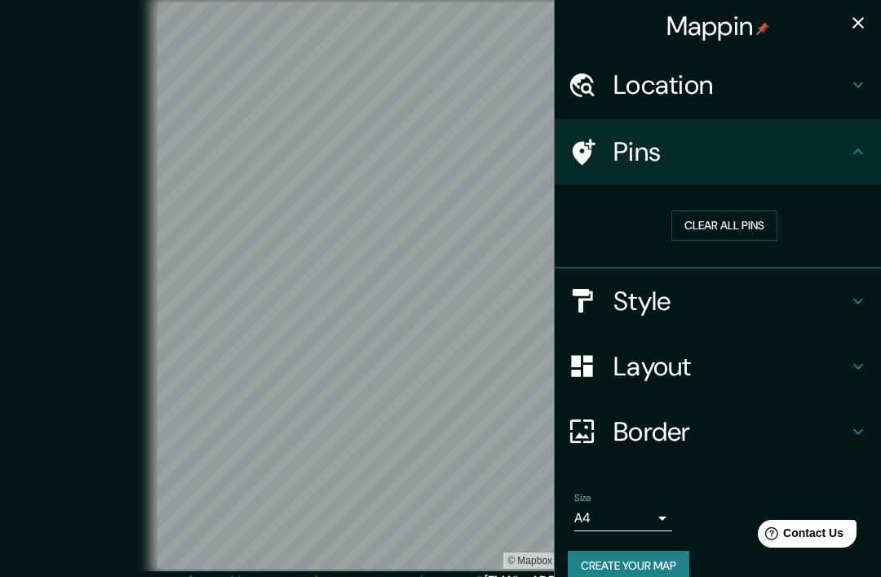
click at [736, 225] on button "Clear all pins" at bounding box center [724, 225] width 106 height 30
click at [847, 24] on button "button" at bounding box center [858, 23] width 33 height 33
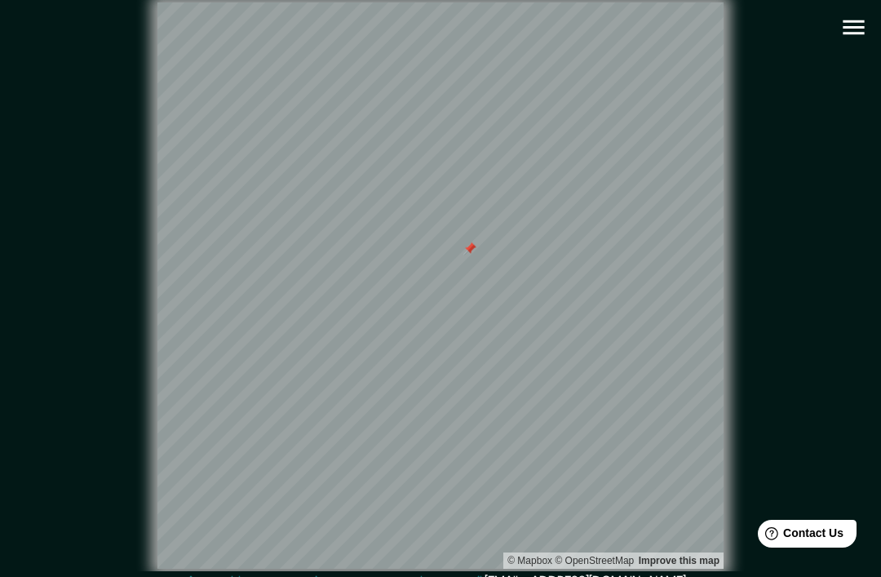
click at [861, 24] on icon "button" at bounding box center [853, 27] width 29 height 29
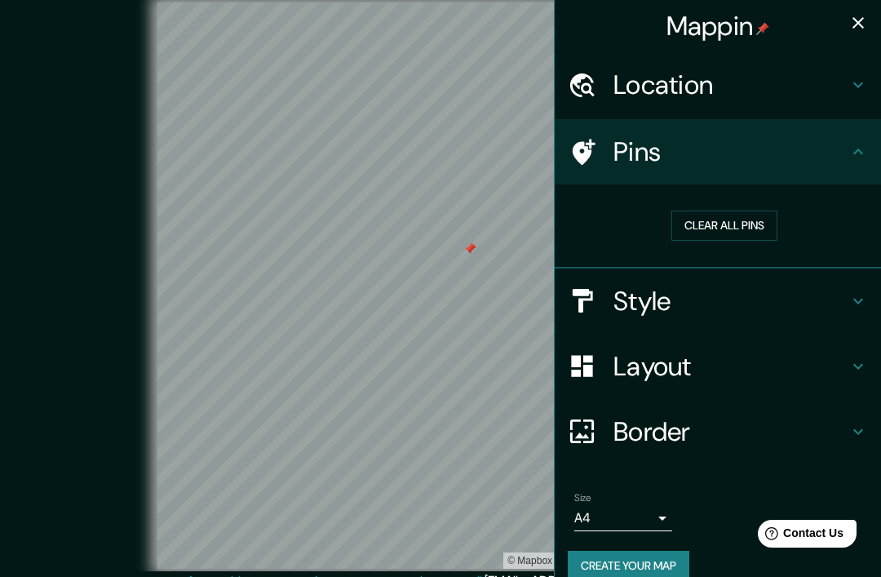
click at [723, 235] on button "Clear all pins" at bounding box center [724, 225] width 106 height 30
click at [856, 26] on icon "button" at bounding box center [858, 23] width 20 height 20
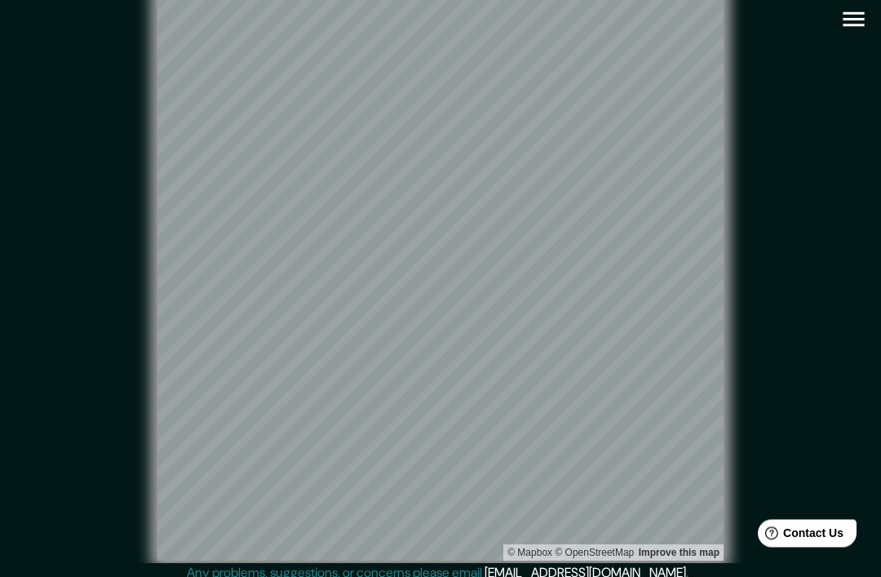
scroll to position [8, 0]
